Goal: Information Seeking & Learning: Learn about a topic

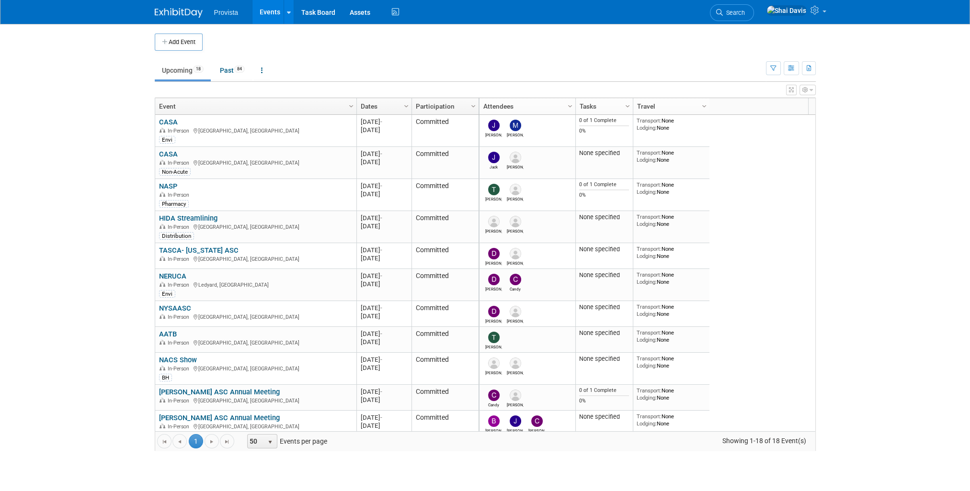
click at [793, 70] on icon "button" at bounding box center [791, 69] width 7 height 6
click at [748, 112] on link "Detail View" at bounding box center [751, 116] width 80 height 13
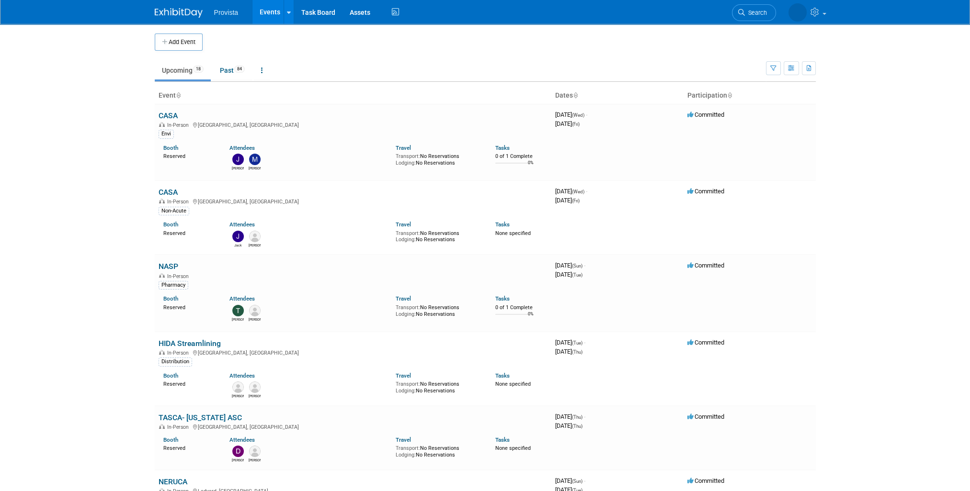
click at [170, 114] on link "CASA" at bounding box center [168, 115] width 19 height 9
click at [172, 193] on link "CASA" at bounding box center [168, 192] width 19 height 9
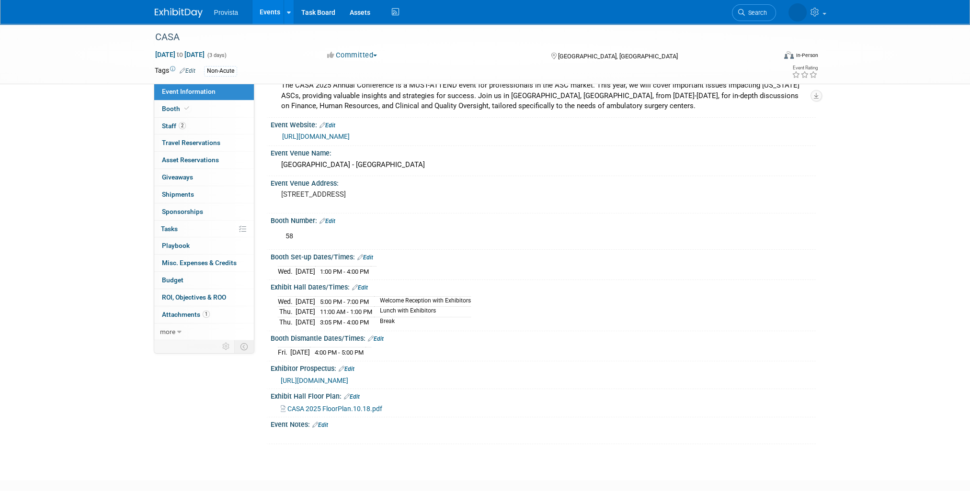
scroll to position [48, 0]
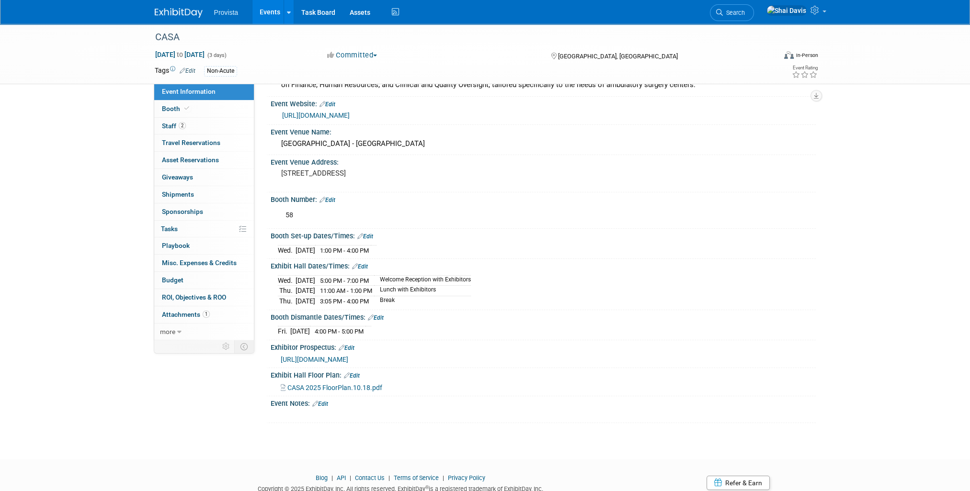
click at [268, 16] on link "Events" at bounding box center [269, 12] width 35 height 24
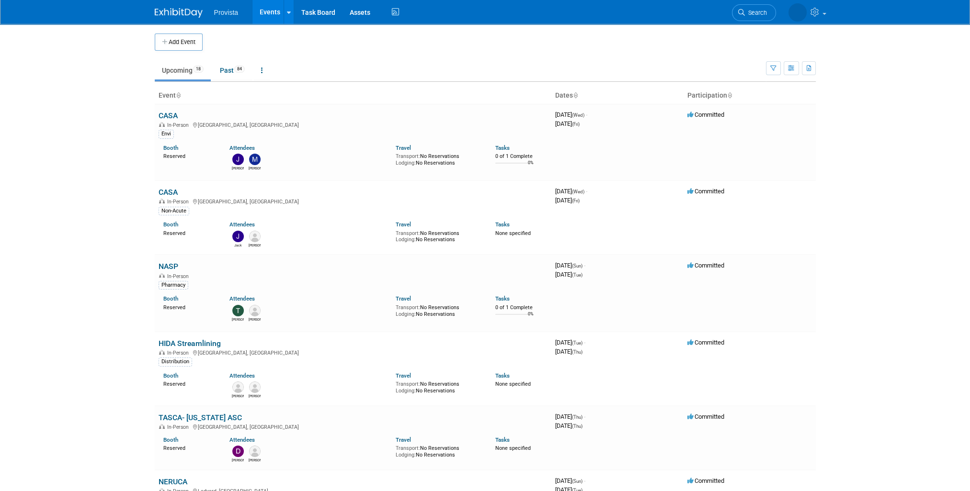
click at [168, 114] on link "CASA" at bounding box center [168, 115] width 19 height 9
